Goal: Transaction & Acquisition: Book appointment/travel/reservation

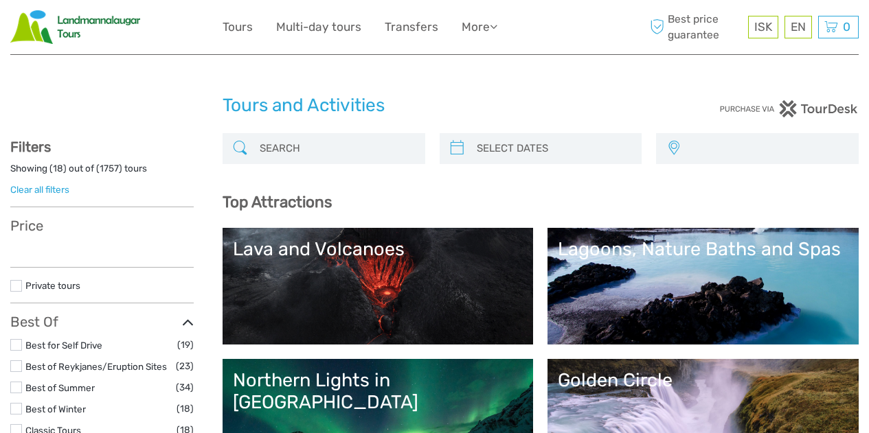
select select
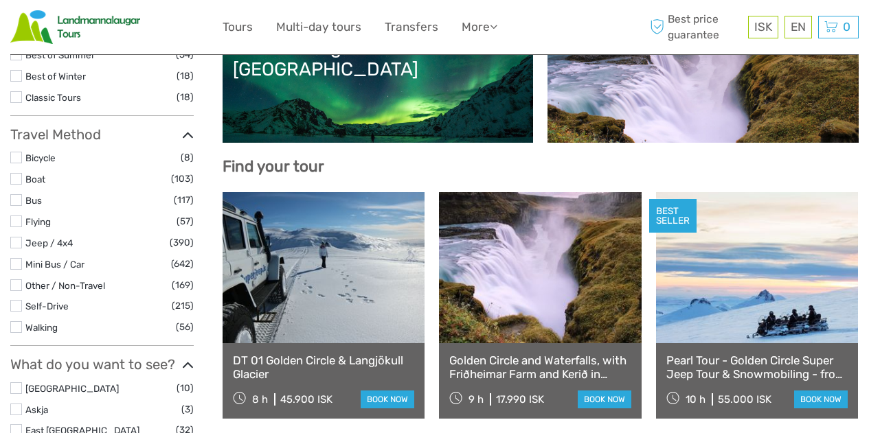
select select
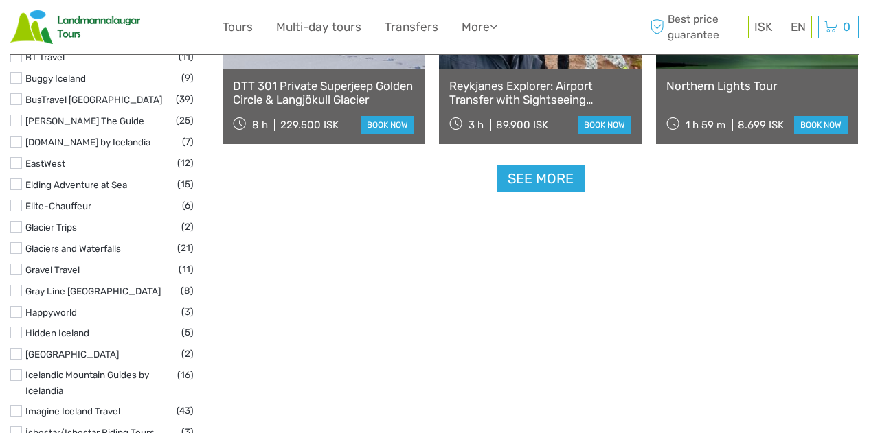
scroll to position [1815, 0]
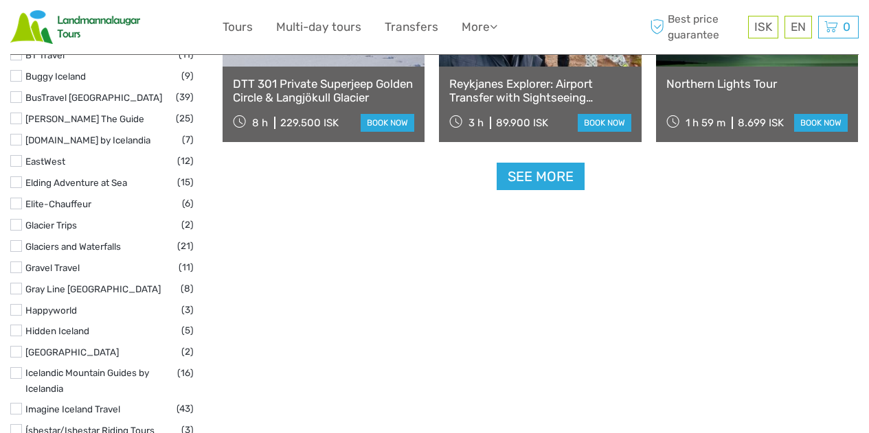
click at [14, 367] on label at bounding box center [16, 373] width 12 height 12
click at [0, 0] on input "checkbox" at bounding box center [0, 0] width 0 height 0
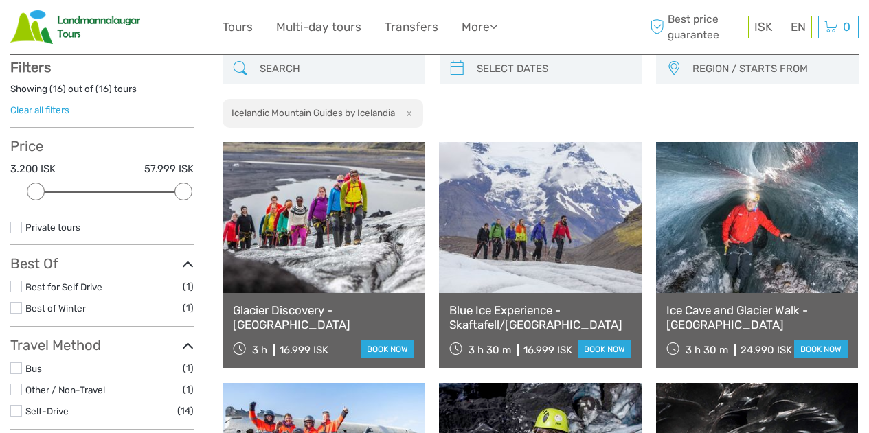
scroll to position [78, 0]
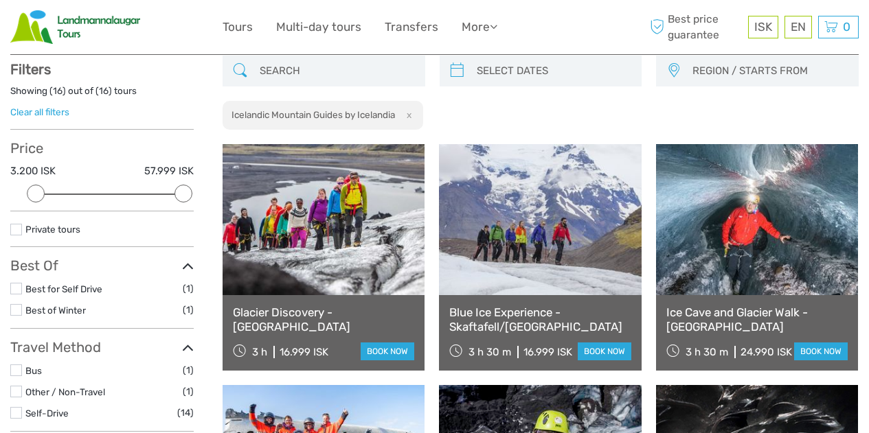
click at [553, 221] on link at bounding box center [540, 219] width 202 height 151
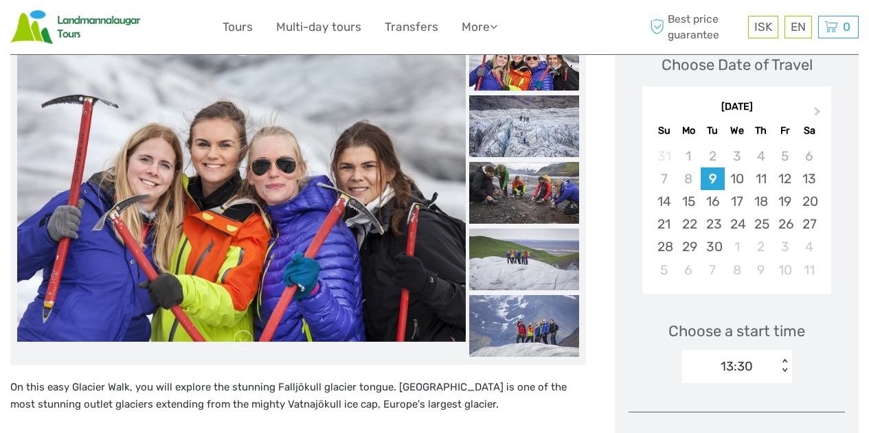
scroll to position [185, 0]
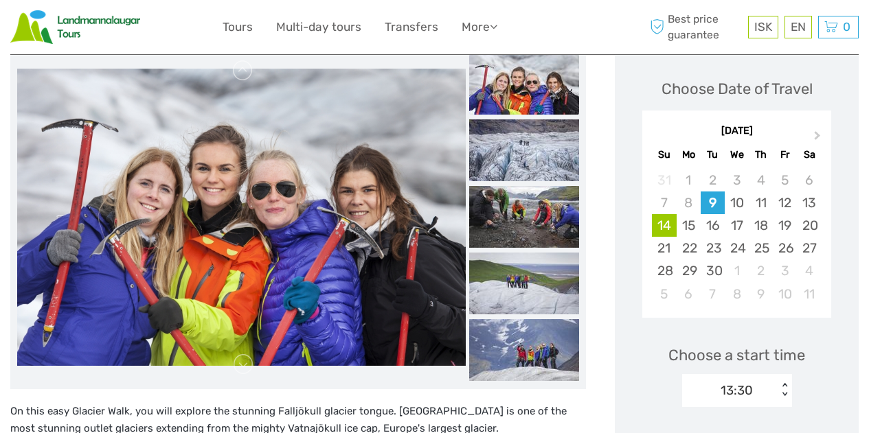
click at [658, 227] on div "14" at bounding box center [664, 225] width 24 height 23
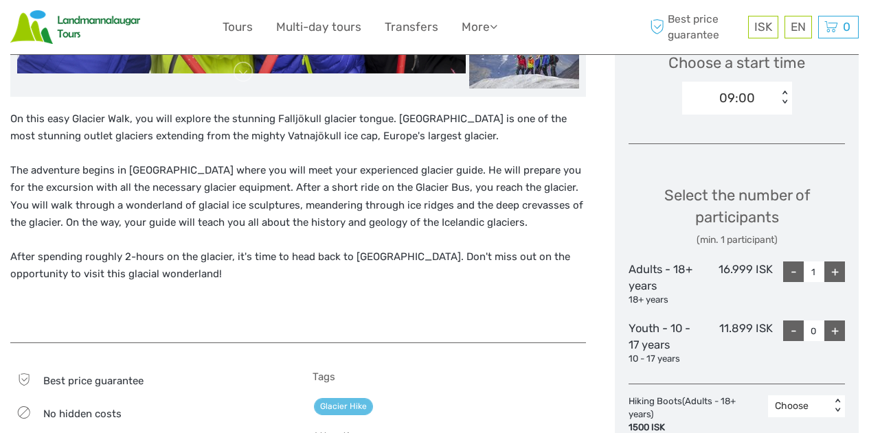
scroll to position [481, 0]
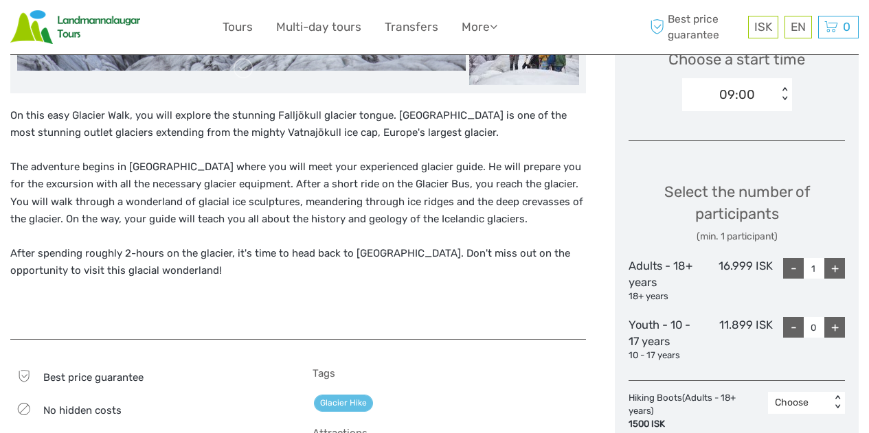
click at [842, 271] on div "+" at bounding box center [834, 268] width 21 height 21
type input "4"
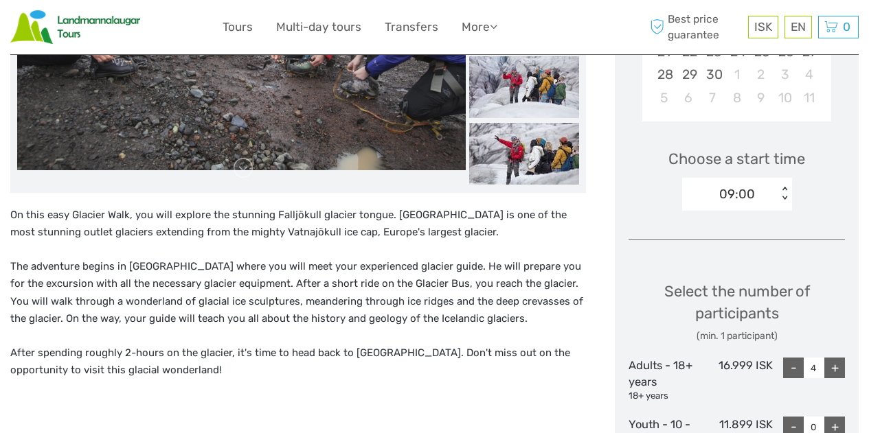
scroll to position [389, 0]
